Goal: Task Accomplishment & Management: Use online tool/utility

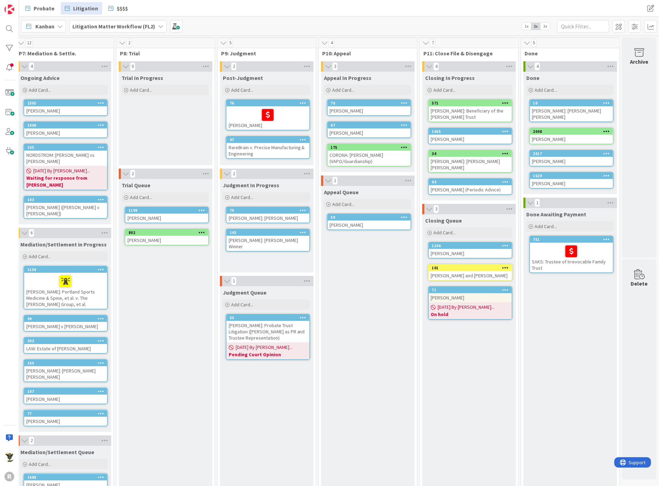
scroll to position [0, 650]
click at [475, 159] on div "[PERSON_NAME]: [PERSON_NAME] [PERSON_NAME]" at bounding box center [470, 164] width 83 height 15
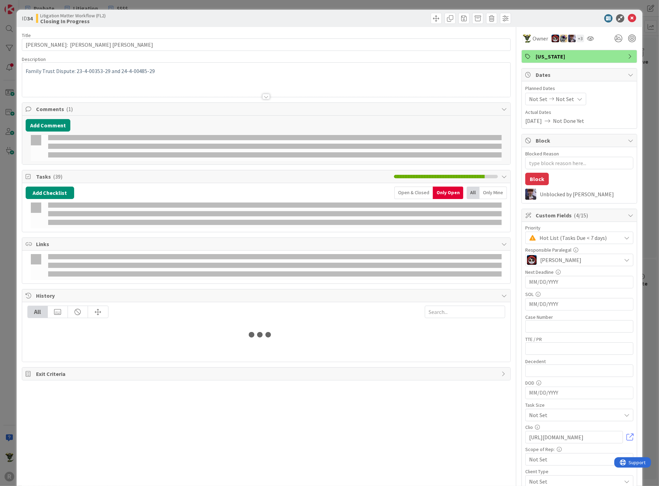
type textarea "x"
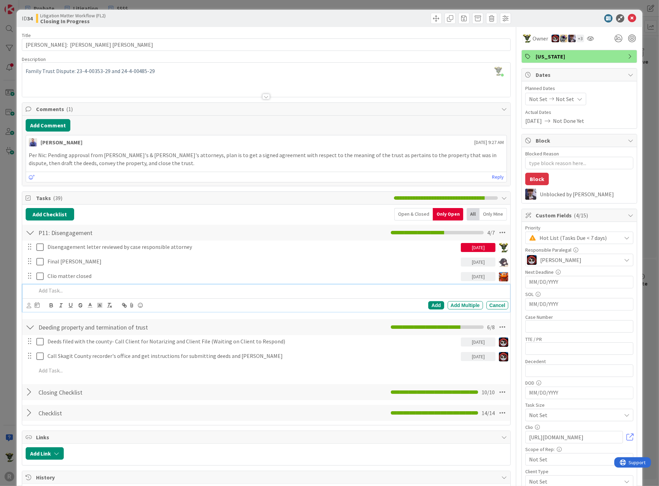
click at [57, 288] on p at bounding box center [270, 291] width 469 height 8
click at [36, 302] on icon at bounding box center [37, 305] width 5 height 6
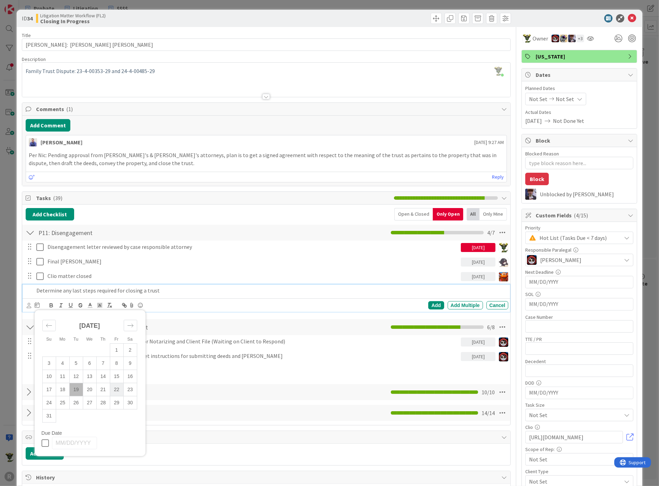
click at [115, 385] on td "22" at bounding box center [117, 389] width 14 height 13
type textarea "x"
click at [28, 303] on icon at bounding box center [29, 305] width 5 height 5
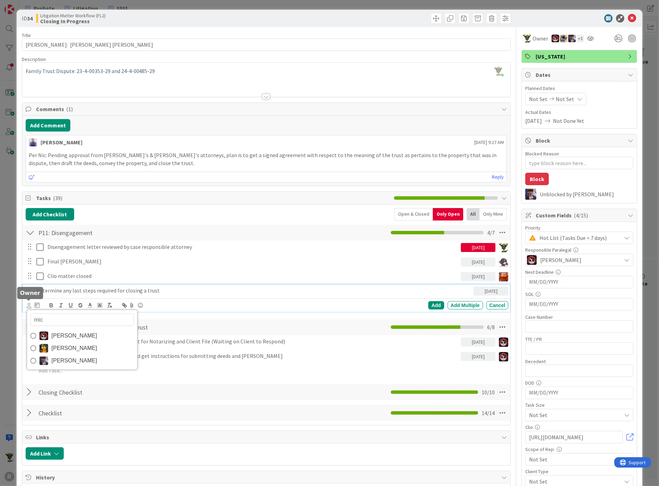
type input "mich"
click at [61, 331] on span "[PERSON_NAME]" at bounding box center [75, 336] width 46 height 10
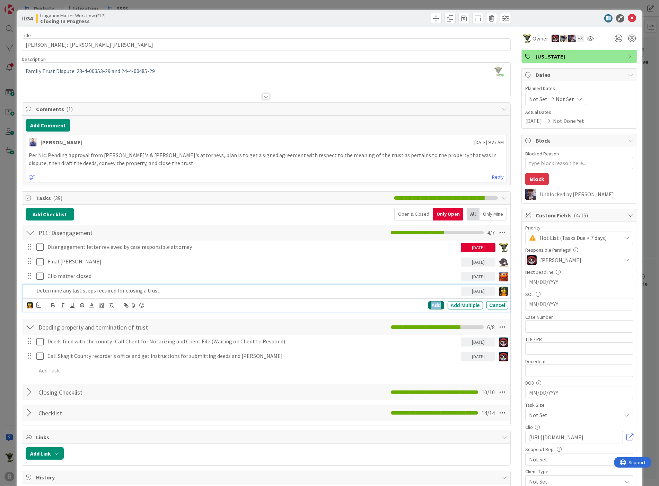
click at [436, 303] on div "Add" at bounding box center [436, 305] width 16 height 8
type textarea "x"
click at [628, 17] on icon at bounding box center [632, 18] width 8 height 8
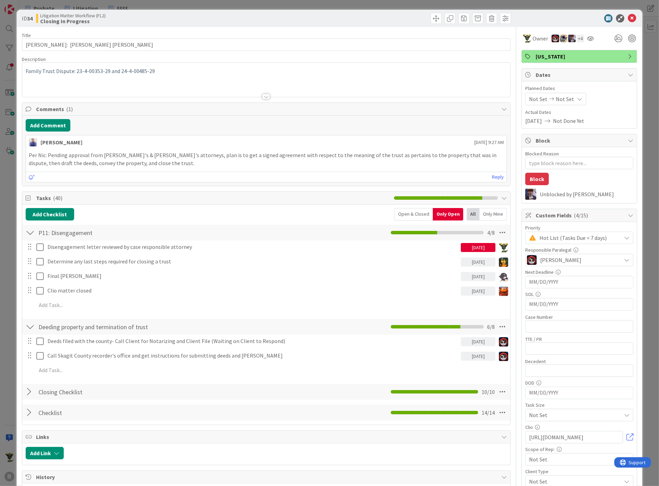
type textarea "x"
click at [628, 14] on icon at bounding box center [632, 18] width 8 height 8
